Goal: Transaction & Acquisition: Purchase product/service

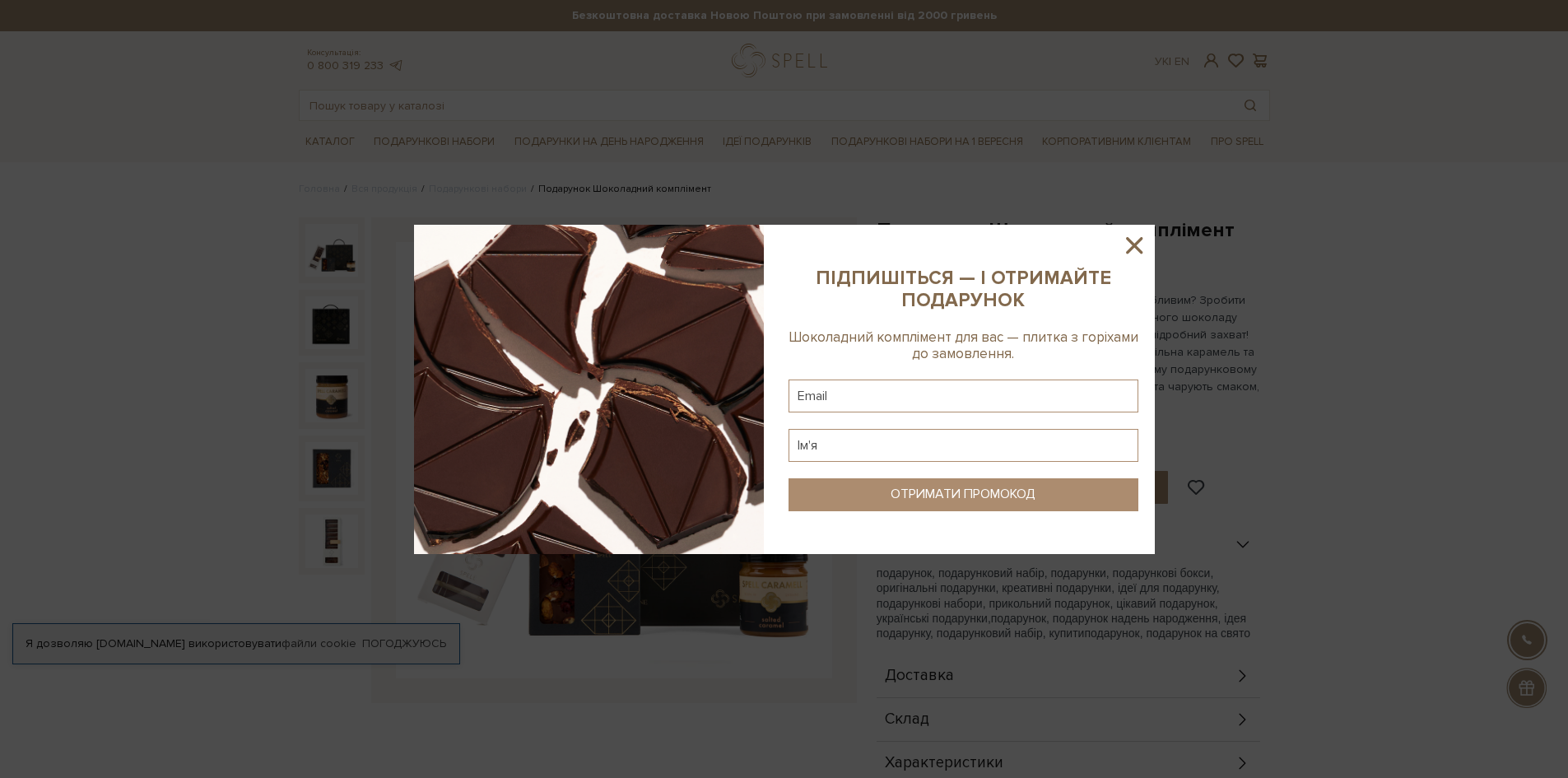
click at [1139, 255] on icon at bounding box center [1135, 245] width 28 height 28
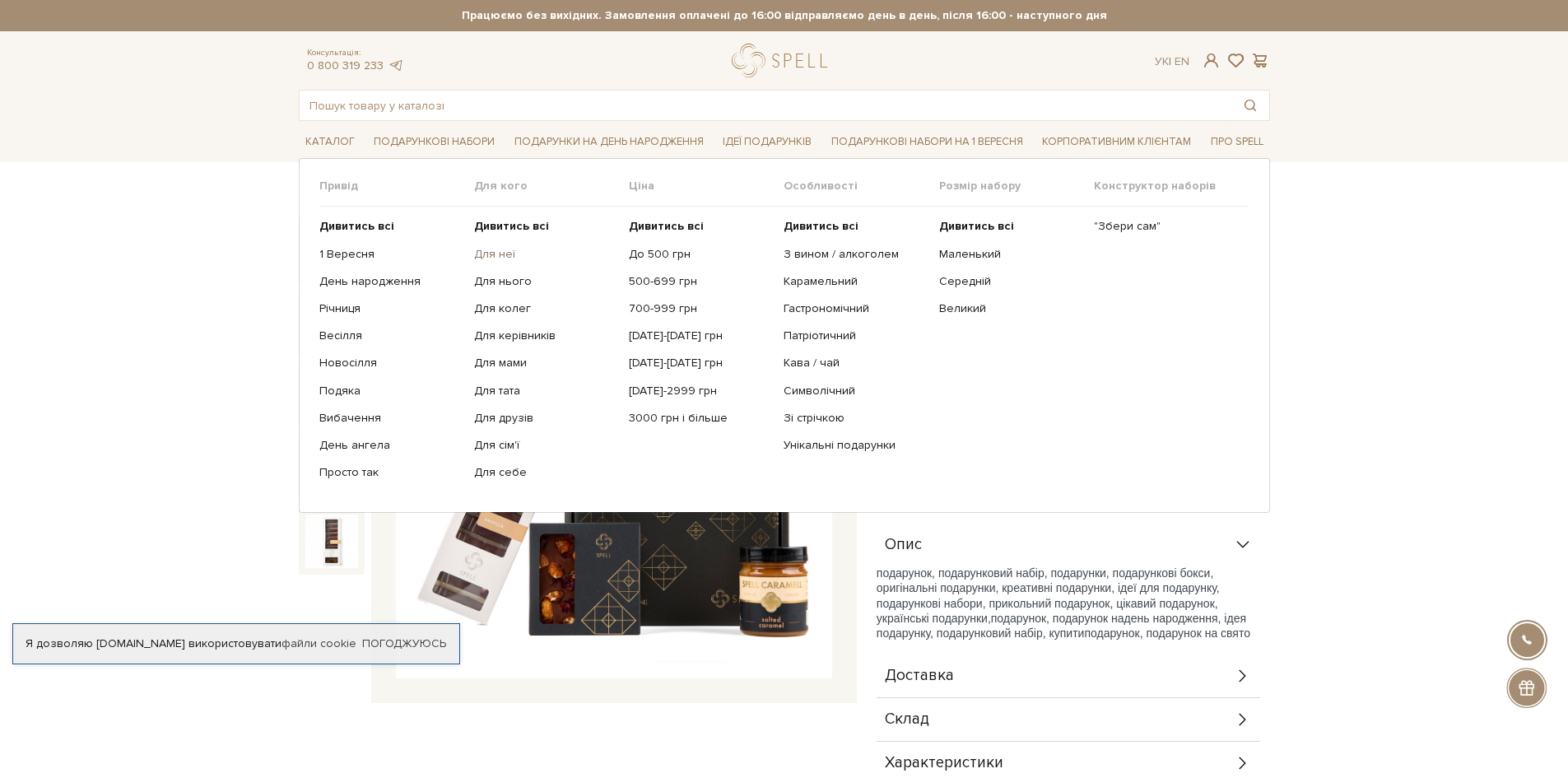
click at [496, 250] on link "Для неї" at bounding box center [545, 255] width 143 height 15
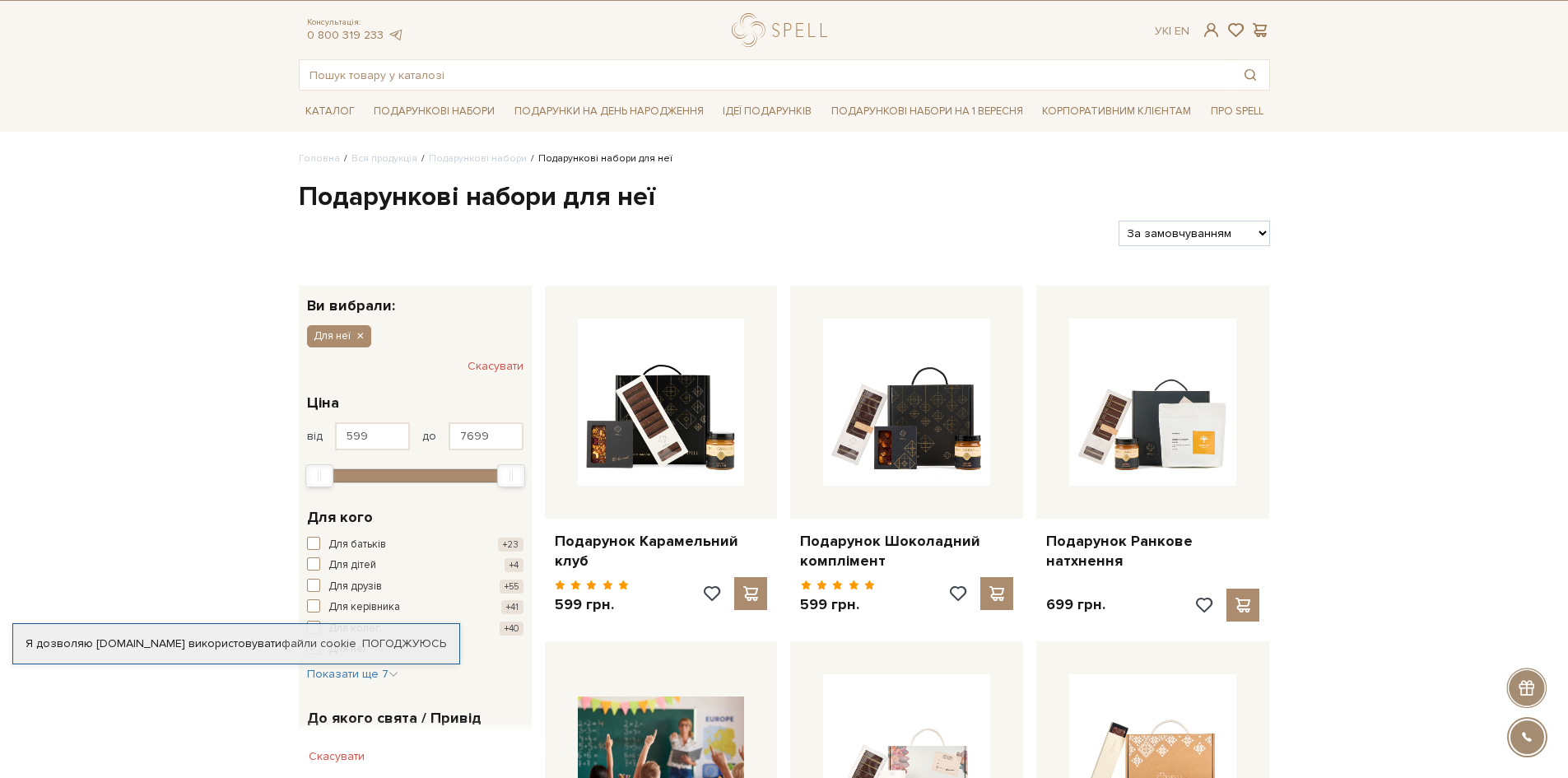
scroll to position [33, 0]
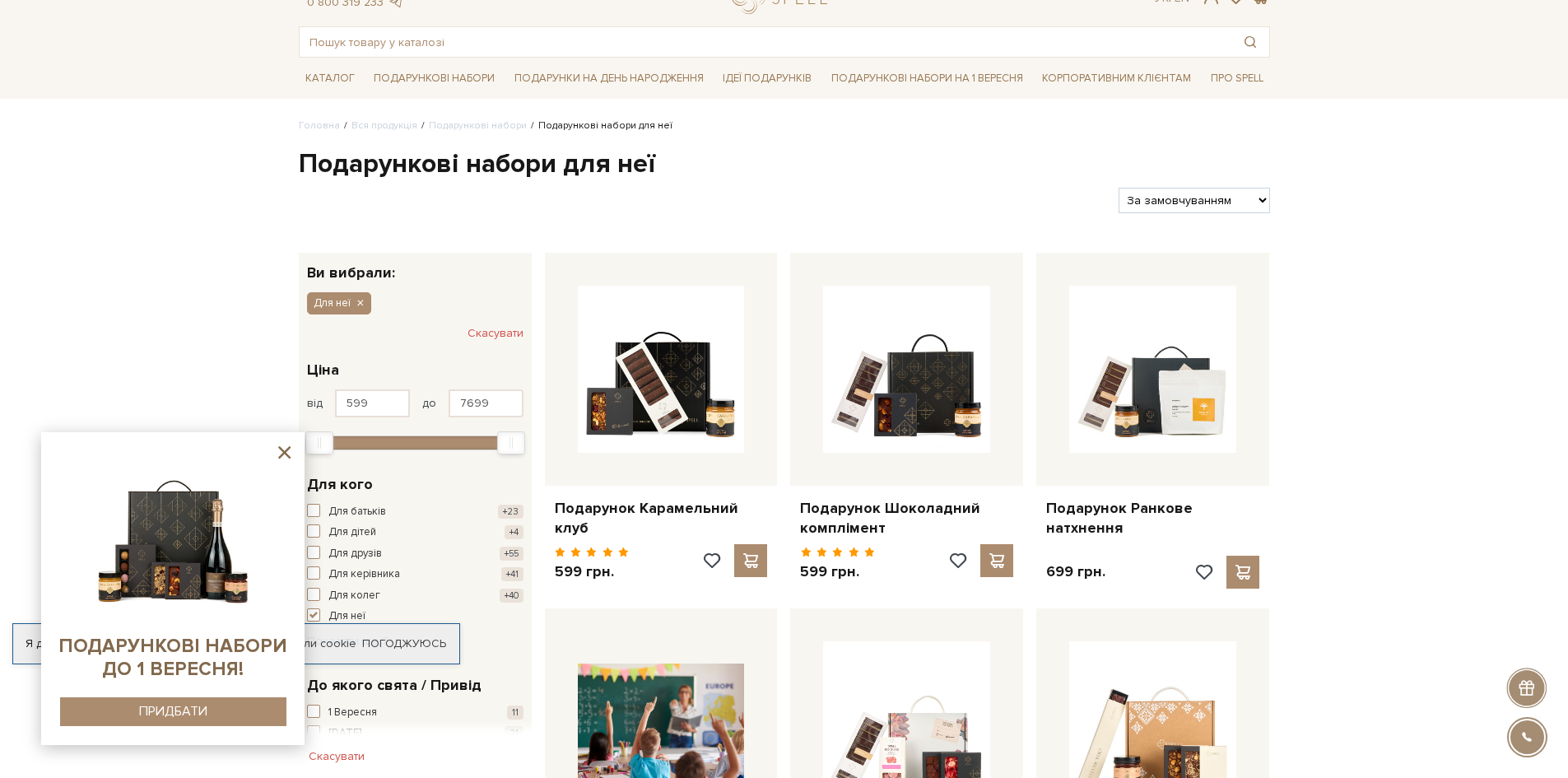
scroll to position [66, 0]
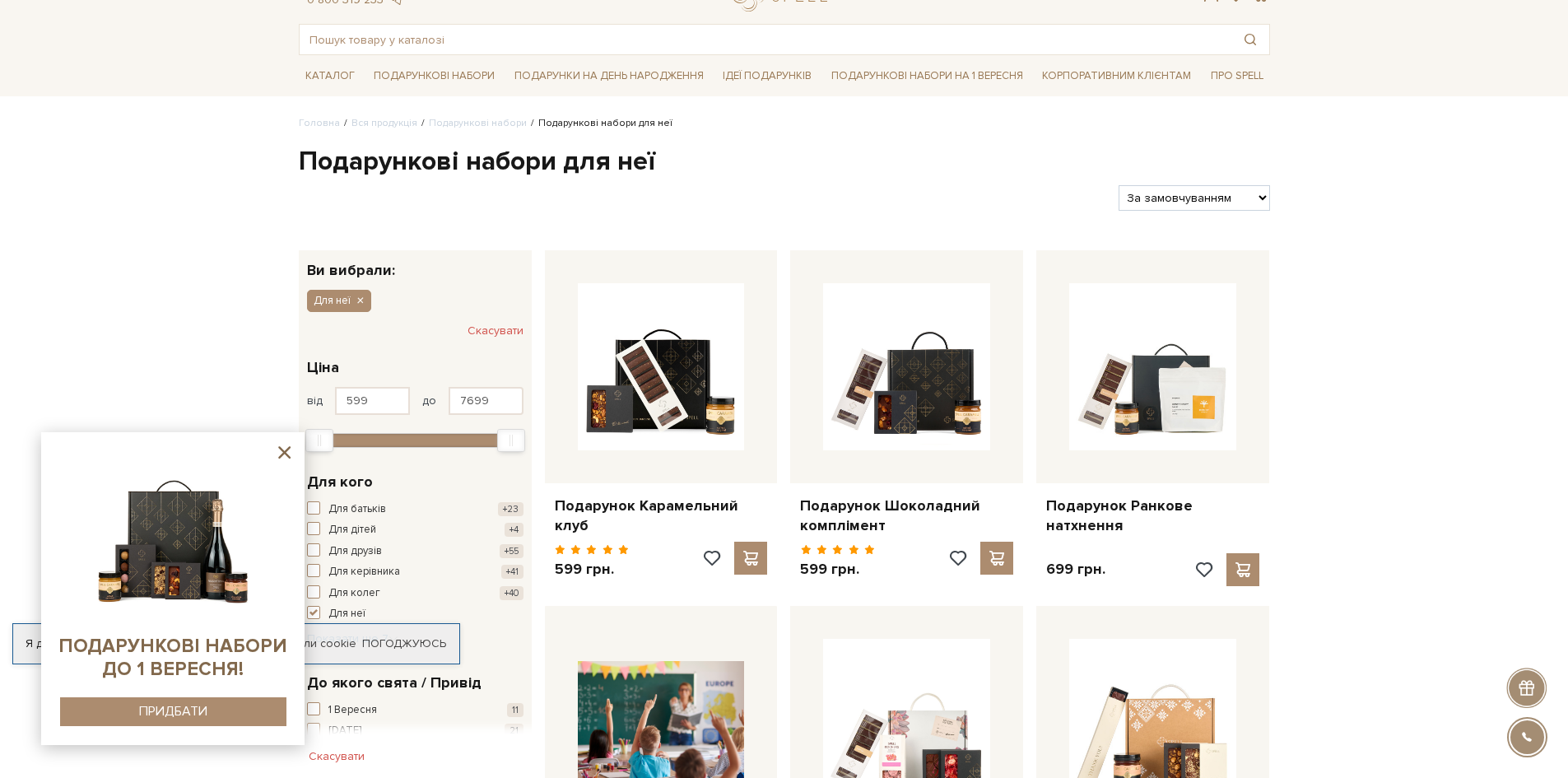
click at [291, 452] on icon at bounding box center [284, 452] width 21 height 21
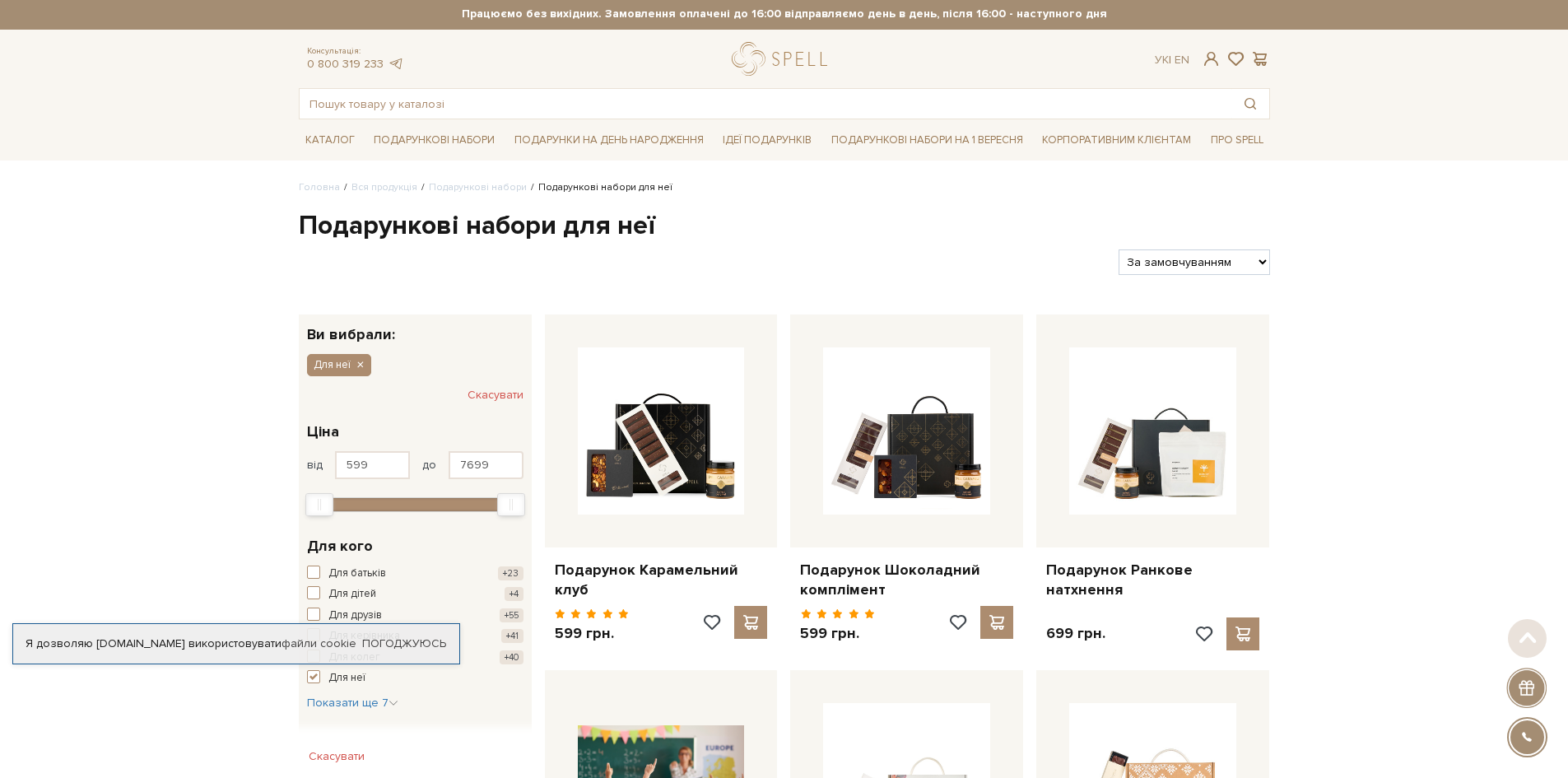
scroll to position [0, 0]
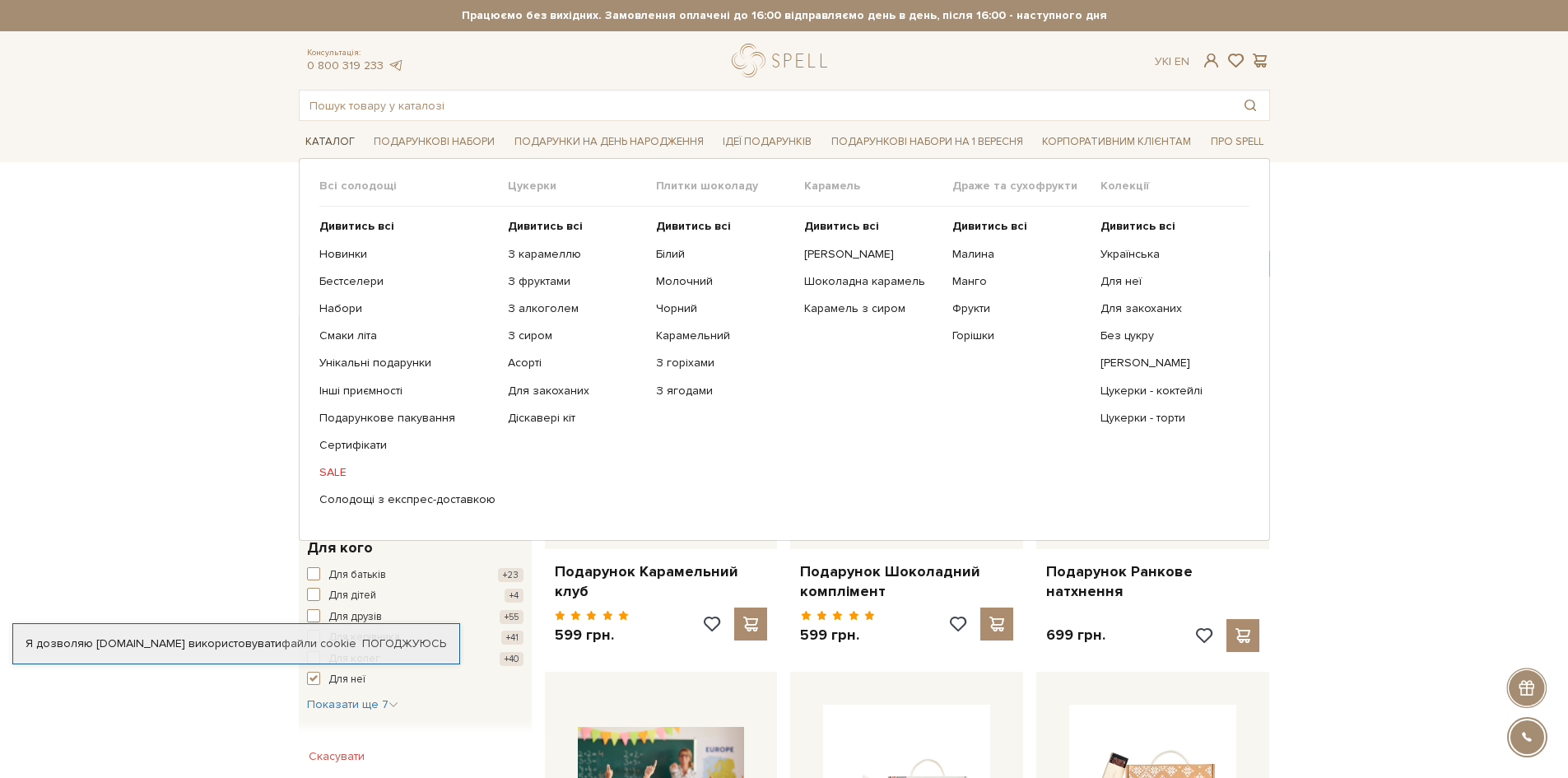
click at [330, 135] on link "Каталог" at bounding box center [330, 142] width 63 height 26
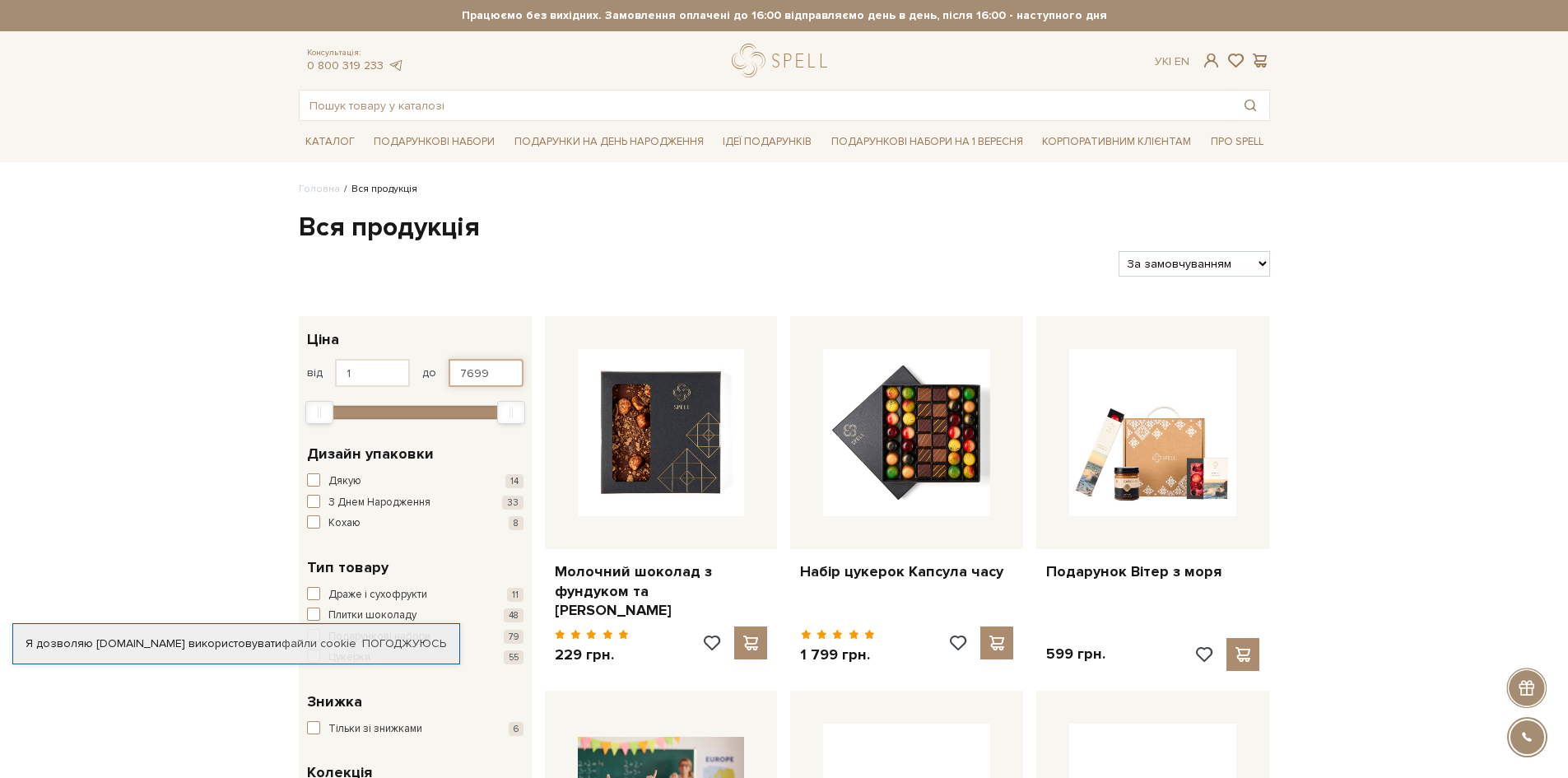
drag, startPoint x: 493, startPoint y: 376, endPoint x: 397, endPoint y: 353, distance: 98.7
click at [397, 353] on div "1 - 7,7 тис. грн. Ціна від 1 до 7699 1 2 тис. 4 тис. 6 тис. 8 тис. Виберіть філ…" at bounding box center [415, 372] width 216 height 89
type input "399"
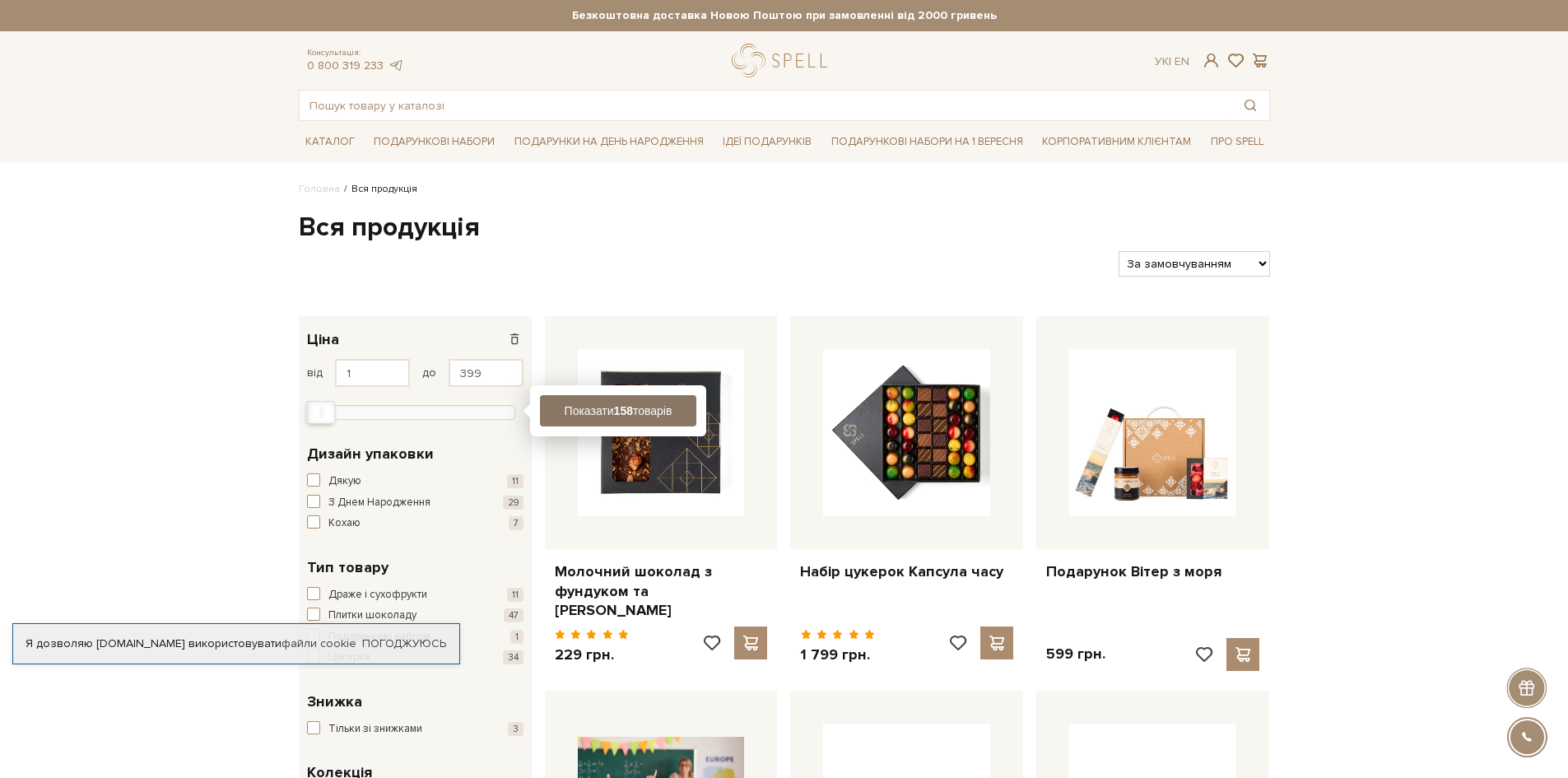
click at [604, 412] on button "Показати 158 товарів" at bounding box center [618, 410] width 156 height 31
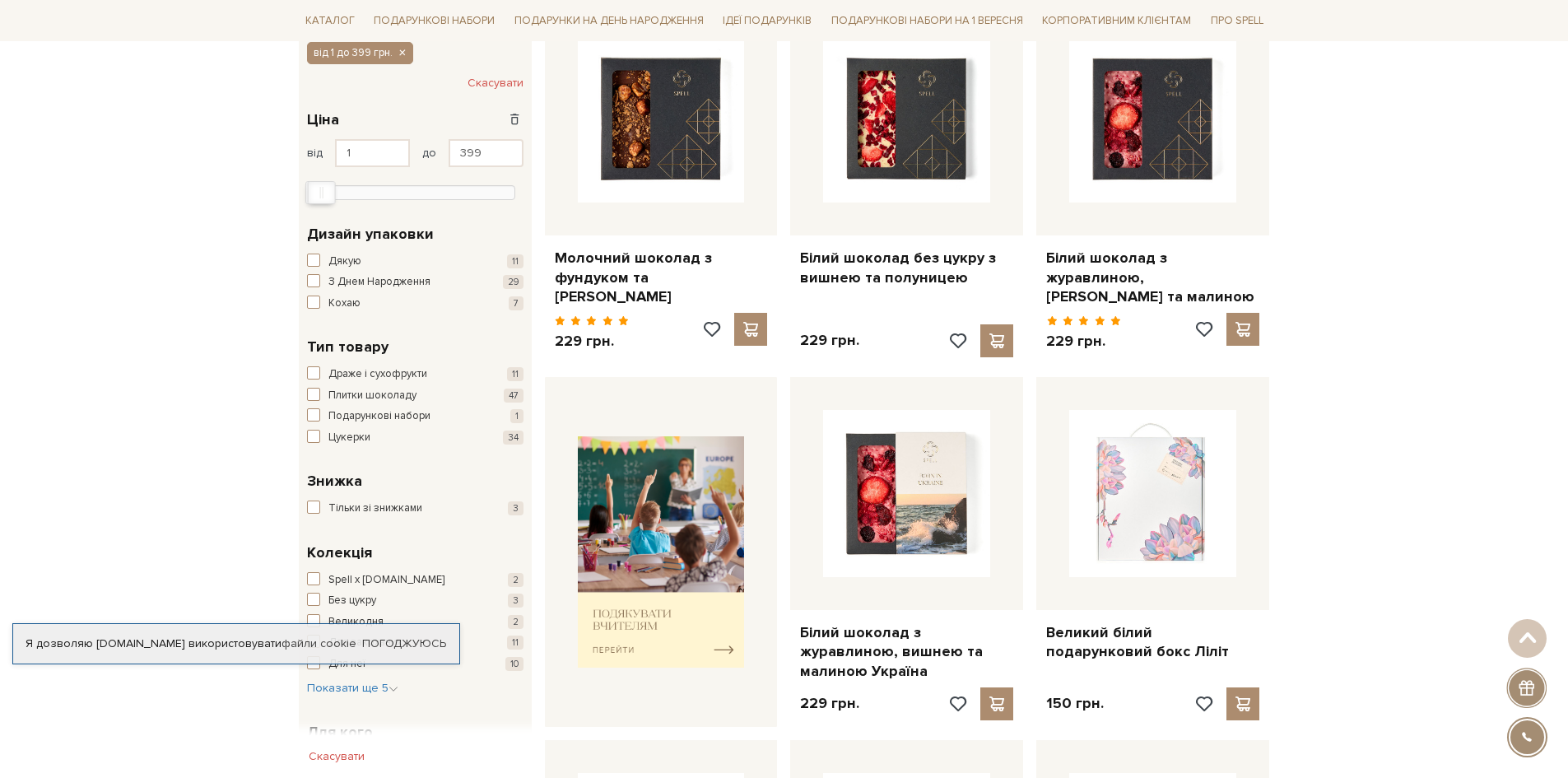
scroll to position [230, 0]
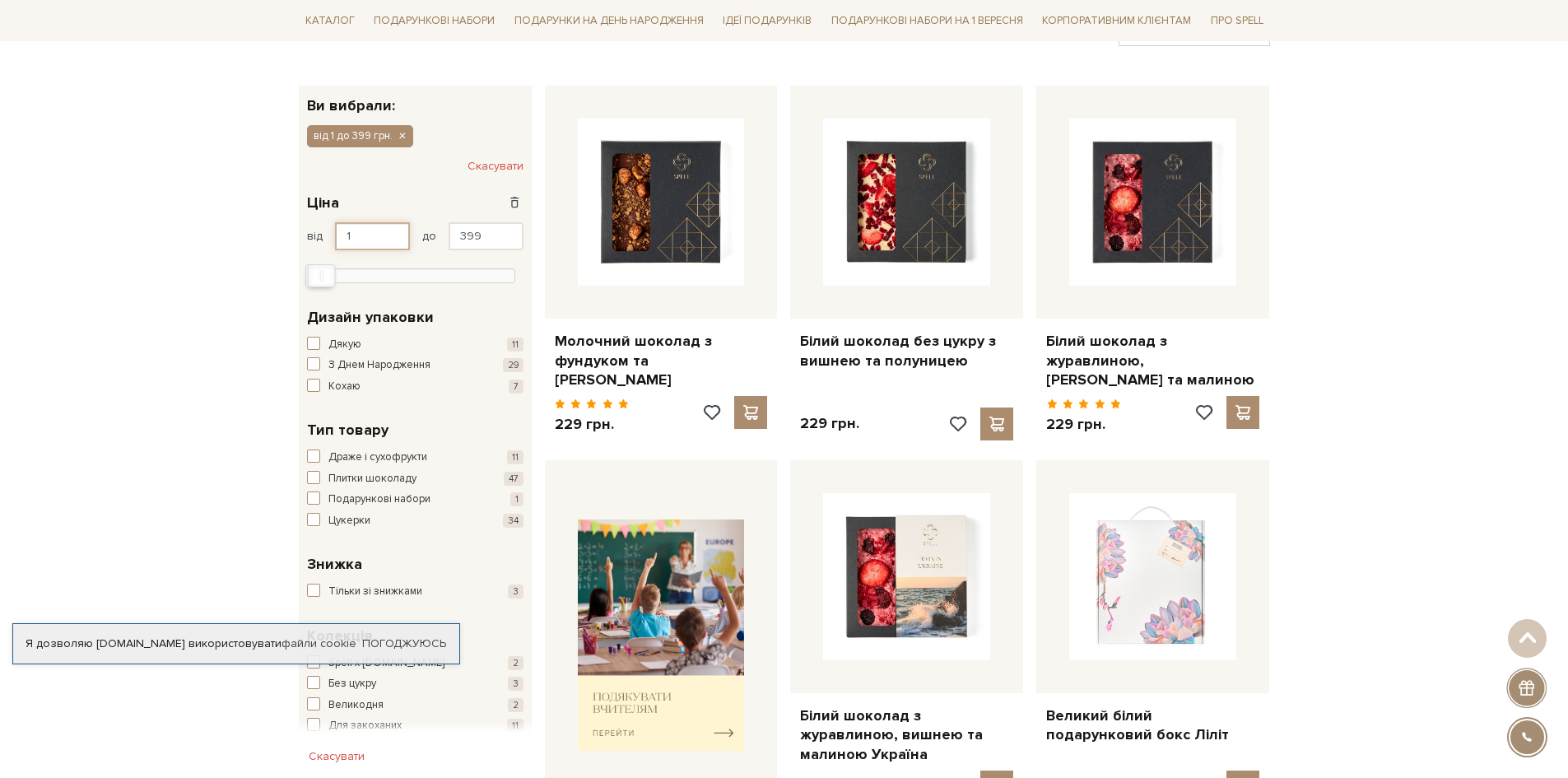
drag, startPoint x: 370, startPoint y: 240, endPoint x: 298, endPoint y: 237, distance: 72.1
click at [299, 237] on div "1 - 399 грн. Ціна від 1 до 399 1 2 тис. 4 тис. 6 тис. 8 тис. Виберіть фільтри" at bounding box center [415, 236] width 233 height 114
type input "399"
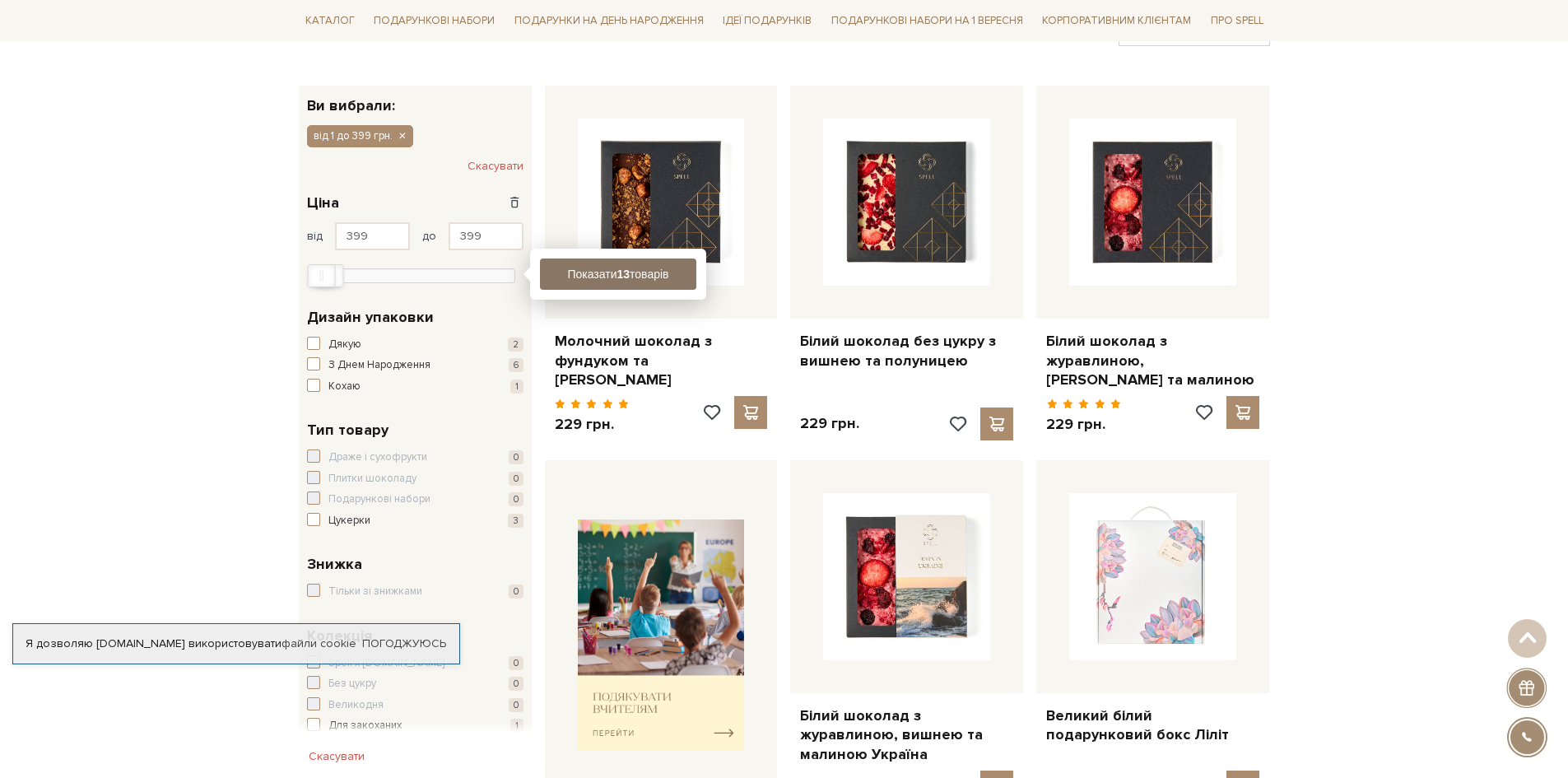
click at [589, 274] on button "Показати 13 товарів" at bounding box center [618, 274] width 156 height 31
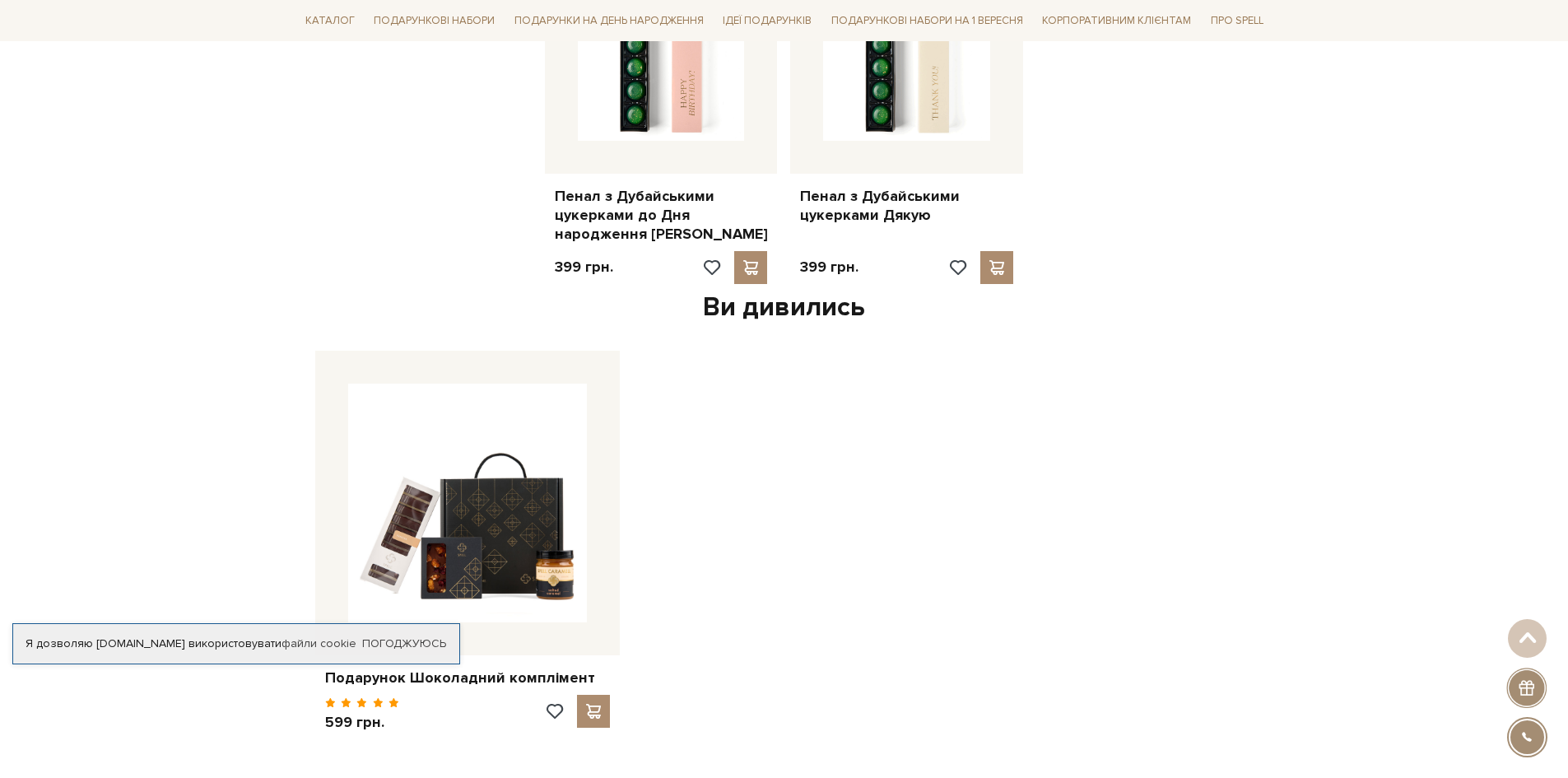
scroll to position [1811, 0]
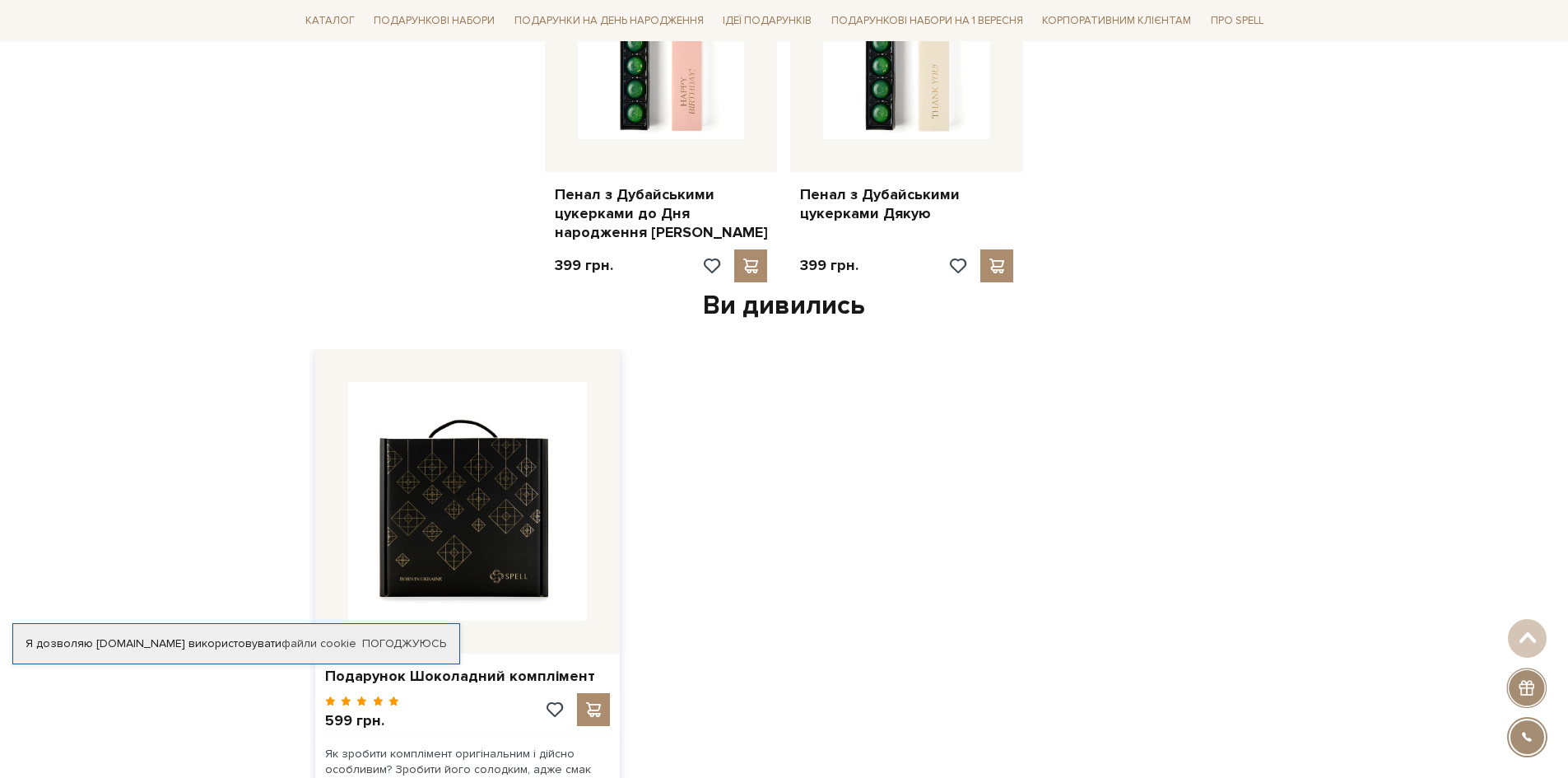
click at [510, 502] on img at bounding box center [468, 501] width 239 height 239
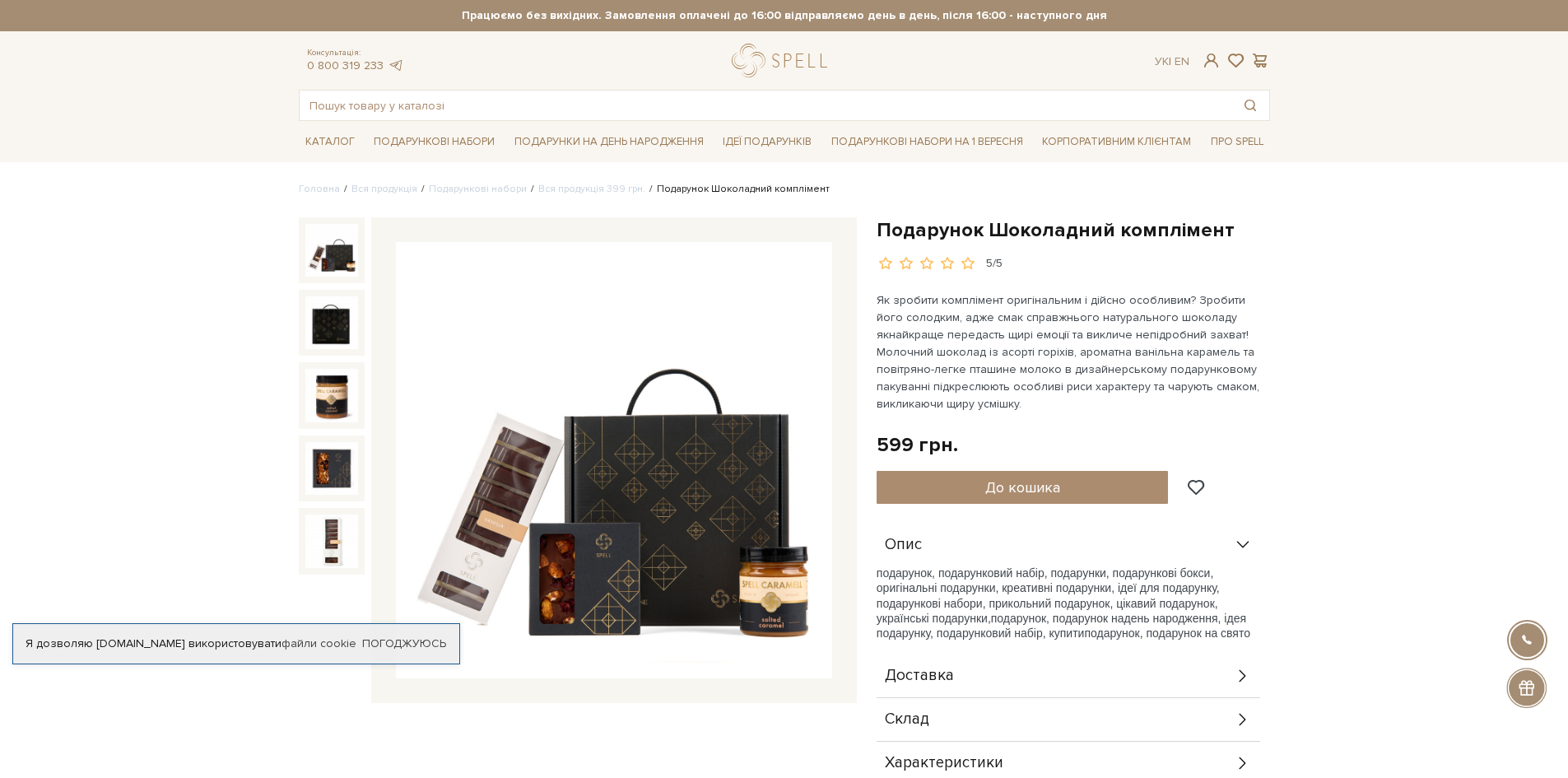
click at [587, 457] on img at bounding box center [614, 460] width 436 height 436
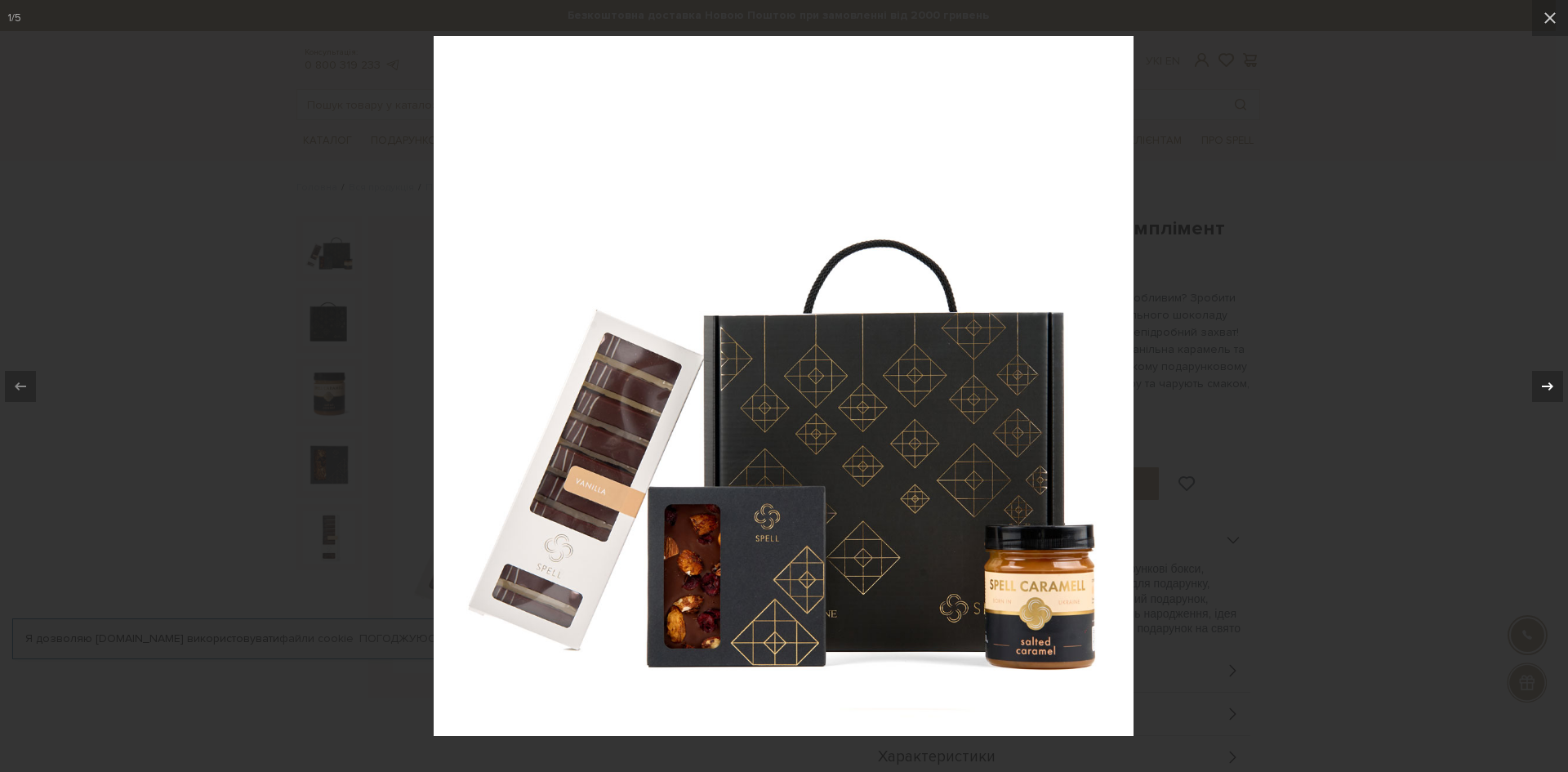
click at [1551, 386] on icon at bounding box center [1547, 385] width 12 height 8
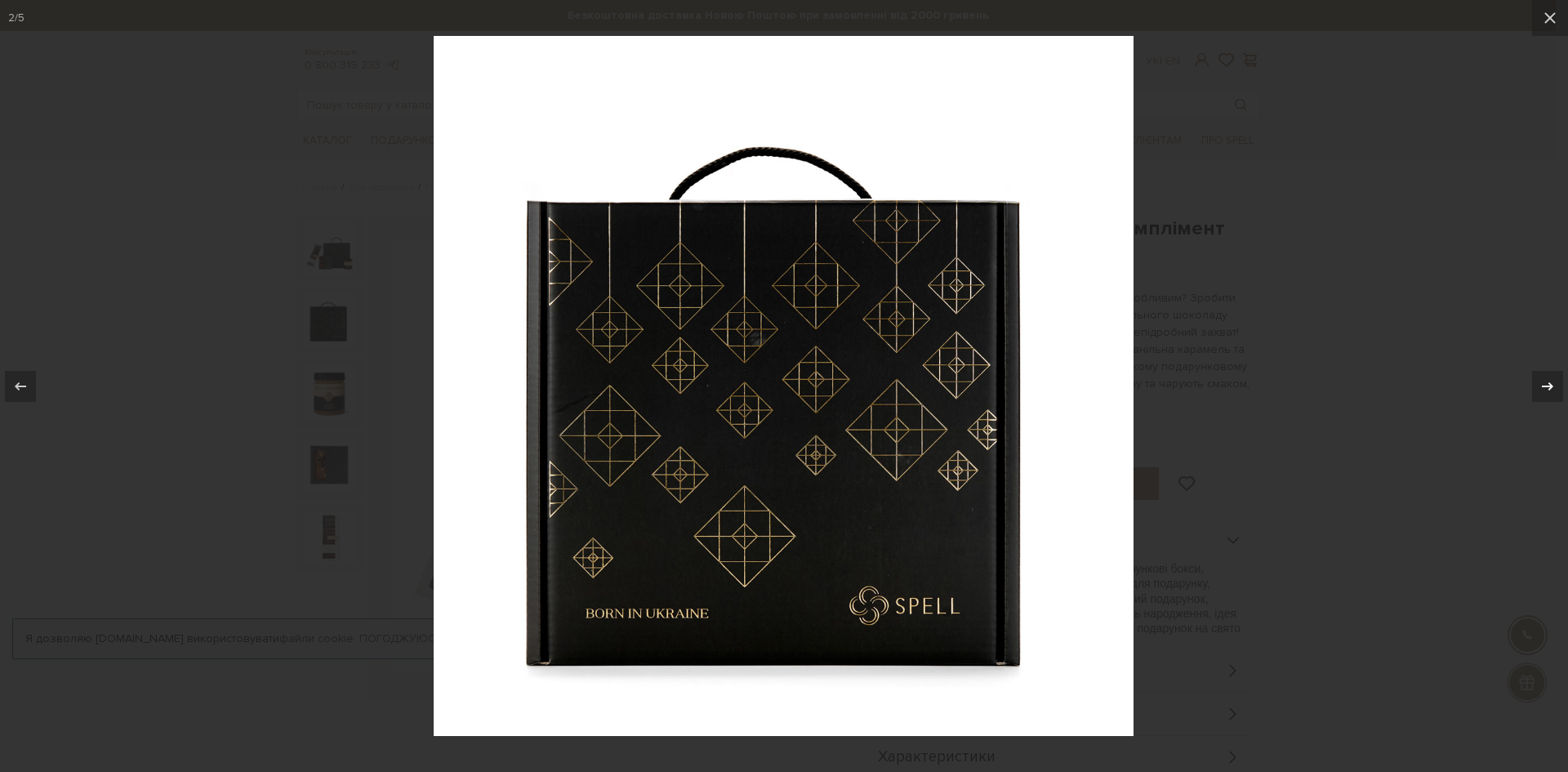
click at [1551, 386] on icon at bounding box center [1547, 385] width 12 height 8
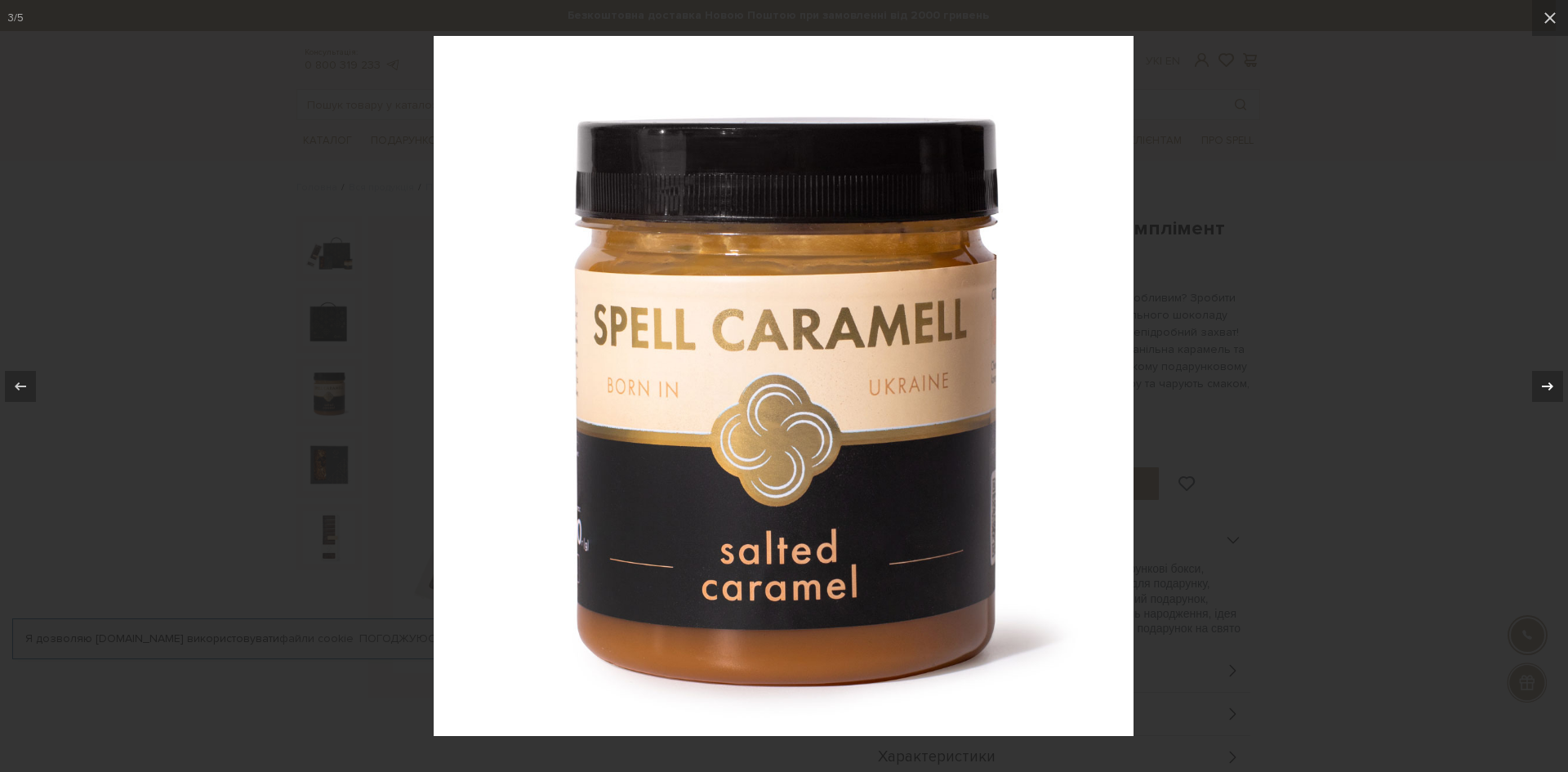
click at [1551, 386] on icon at bounding box center [1547, 385] width 12 height 8
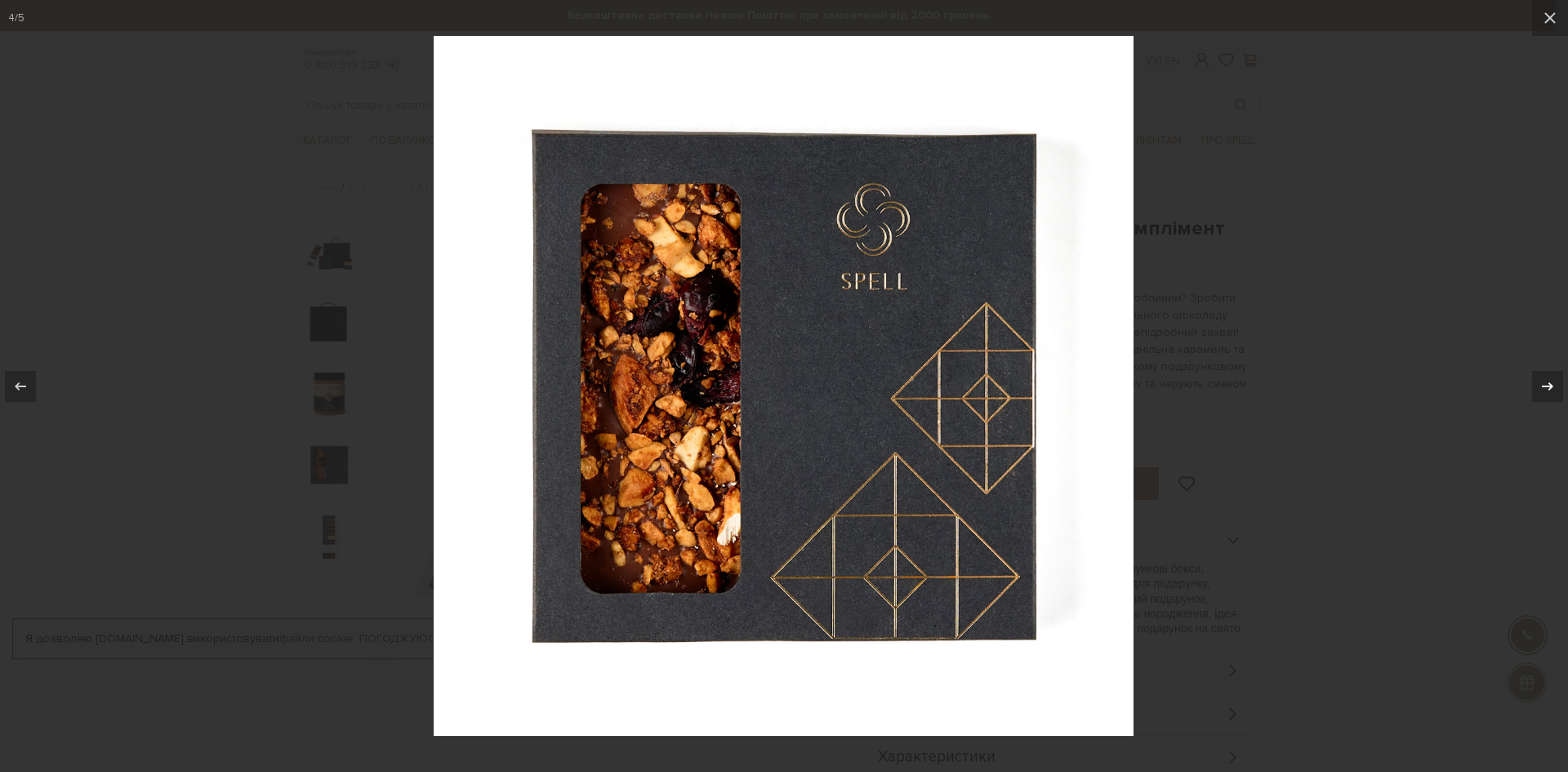
click at [1551, 386] on icon at bounding box center [1547, 385] width 12 height 8
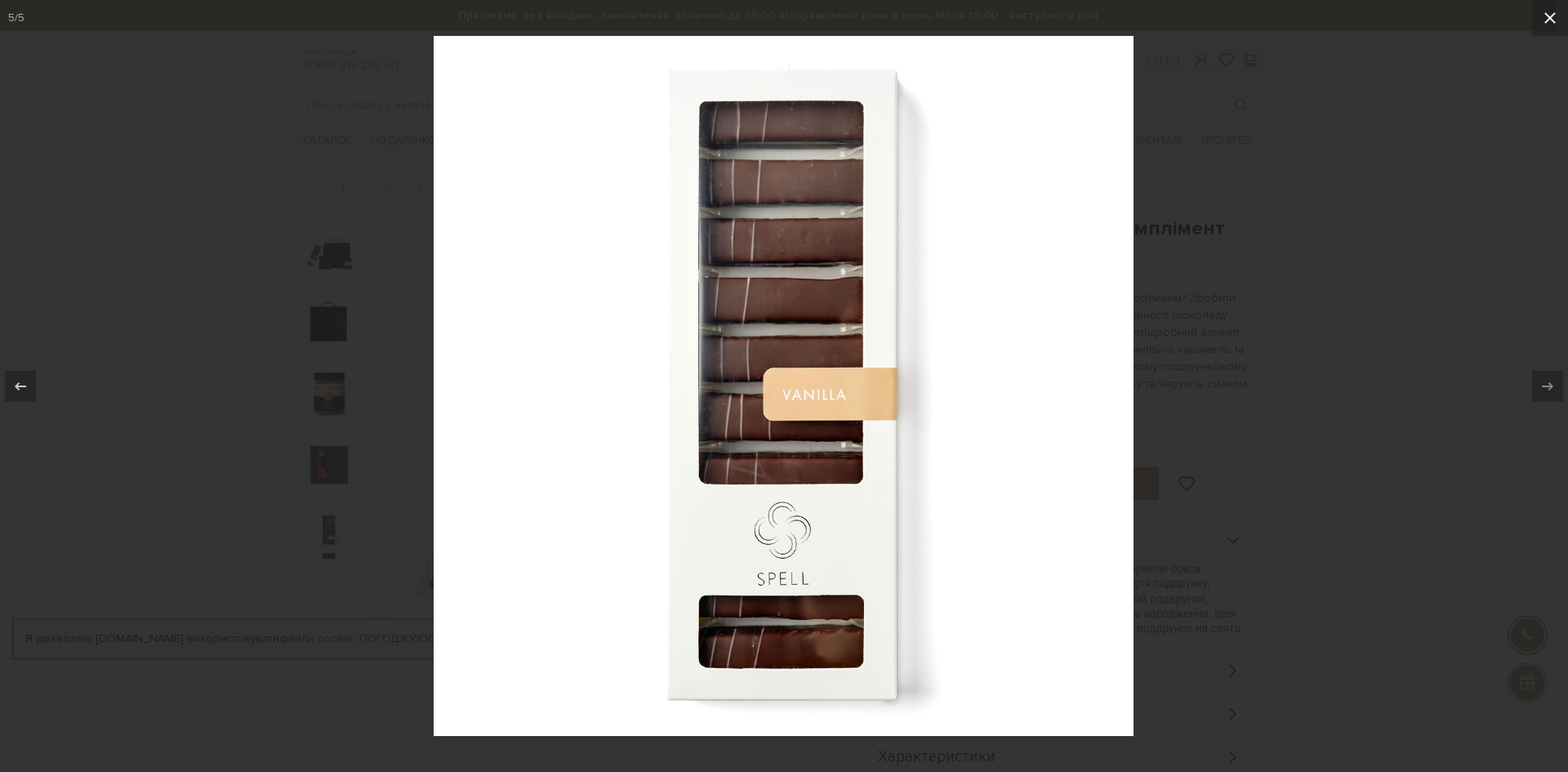
click at [1541, 19] on icon at bounding box center [1550, 18] width 20 height 20
